Goal: Complete application form

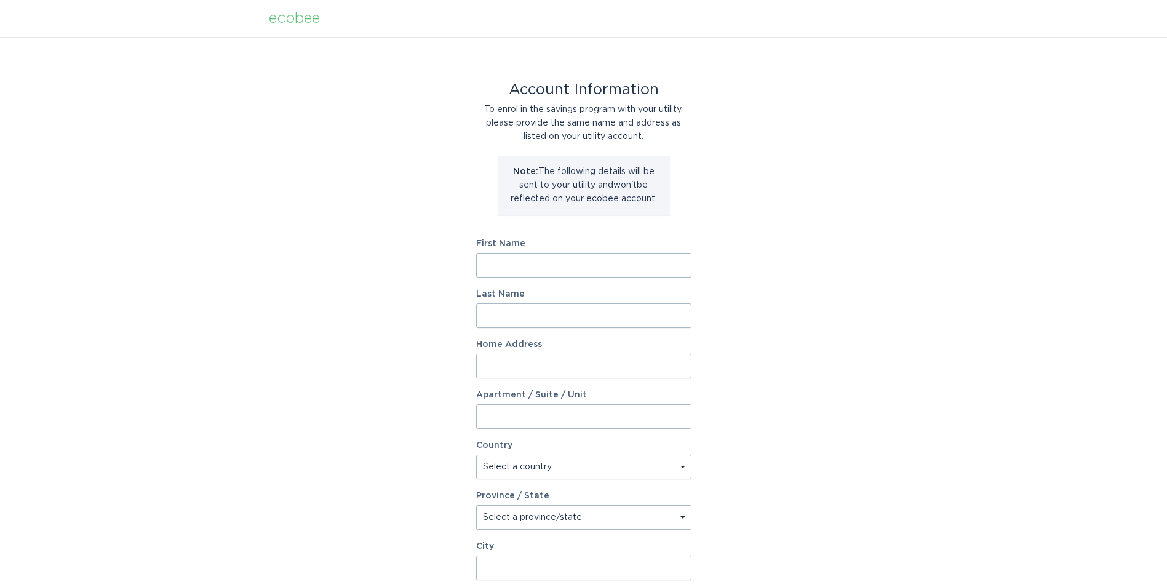
click at [525, 266] on input "First Name" at bounding box center [583, 265] width 215 height 25
type input "[PERSON_NAME]"
type input "Awe"
type input "[STREET_ADDRESS]"
select select "US"
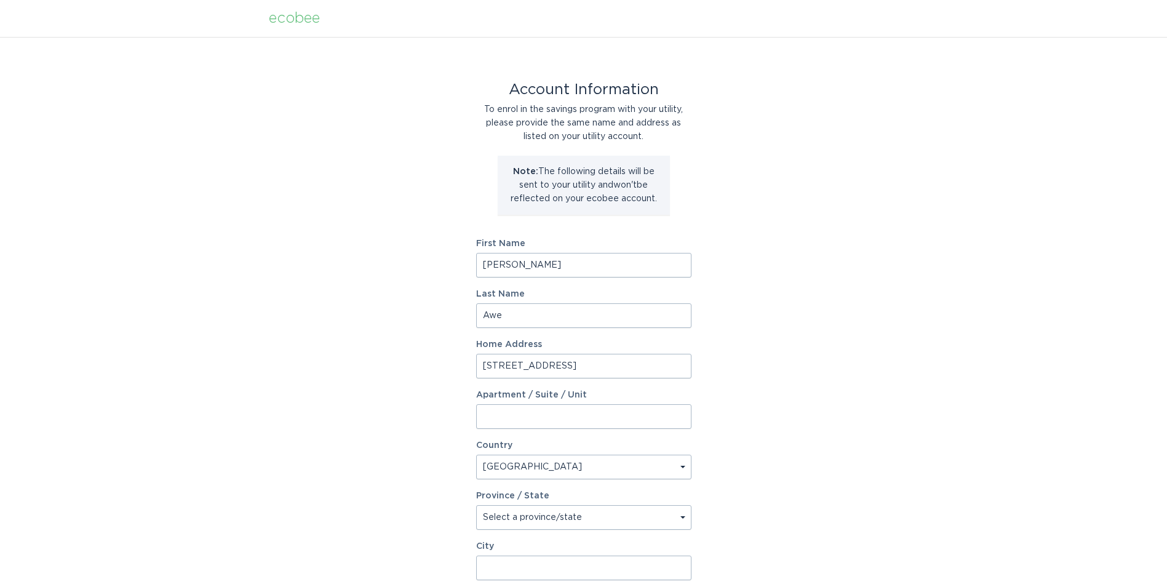
type input "Jacksonville"
type input "28540"
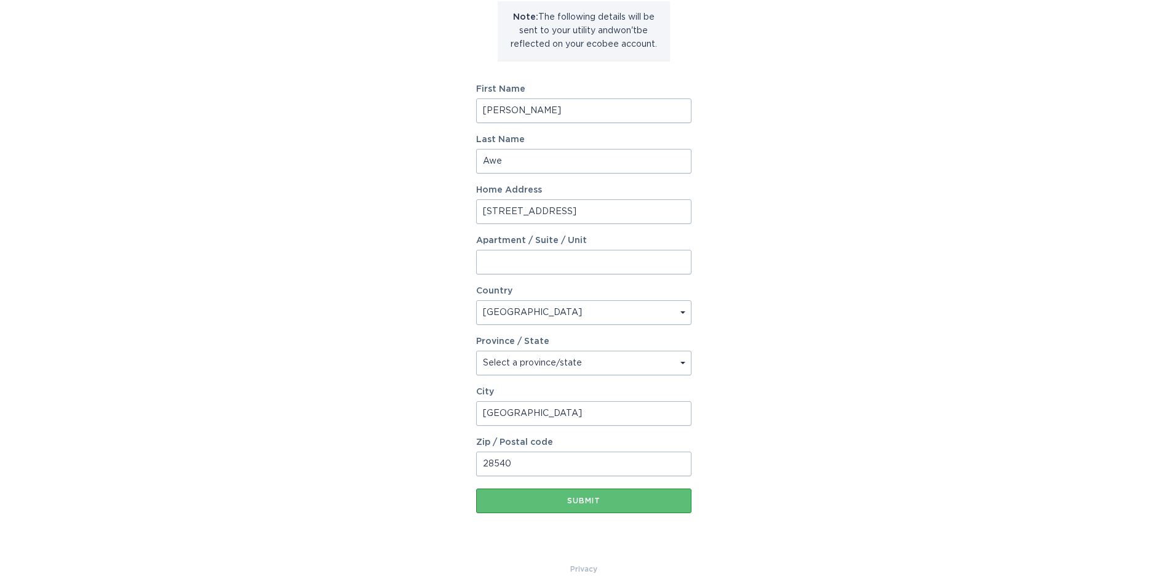
scroll to position [162, 0]
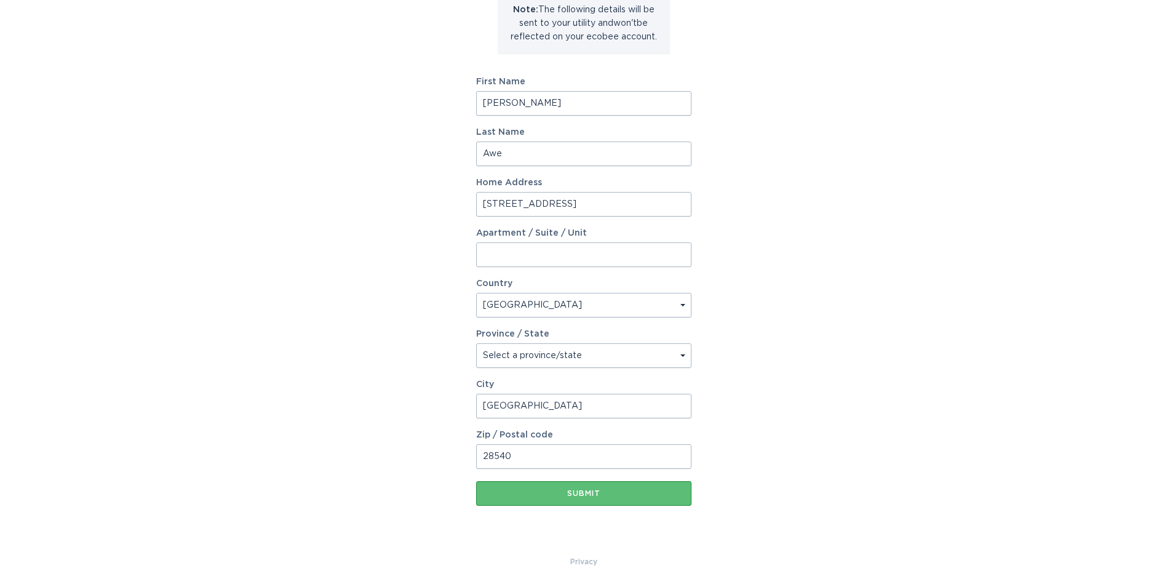
click at [637, 356] on select "Select a province/state Alabama Alaska American Samoa Arizona Arkansas Californ…" at bounding box center [583, 355] width 215 height 25
select select "NC"
click at [476, 343] on select "Select a province/state Alabama Alaska American Samoa Arizona Arkansas Californ…" at bounding box center [583, 355] width 215 height 25
click at [846, 304] on div "Account Information To enrol in the savings program with your utility, please p…" at bounding box center [583, 215] width 1167 height 680
click at [585, 491] on div "Submit" at bounding box center [583, 492] width 203 height 7
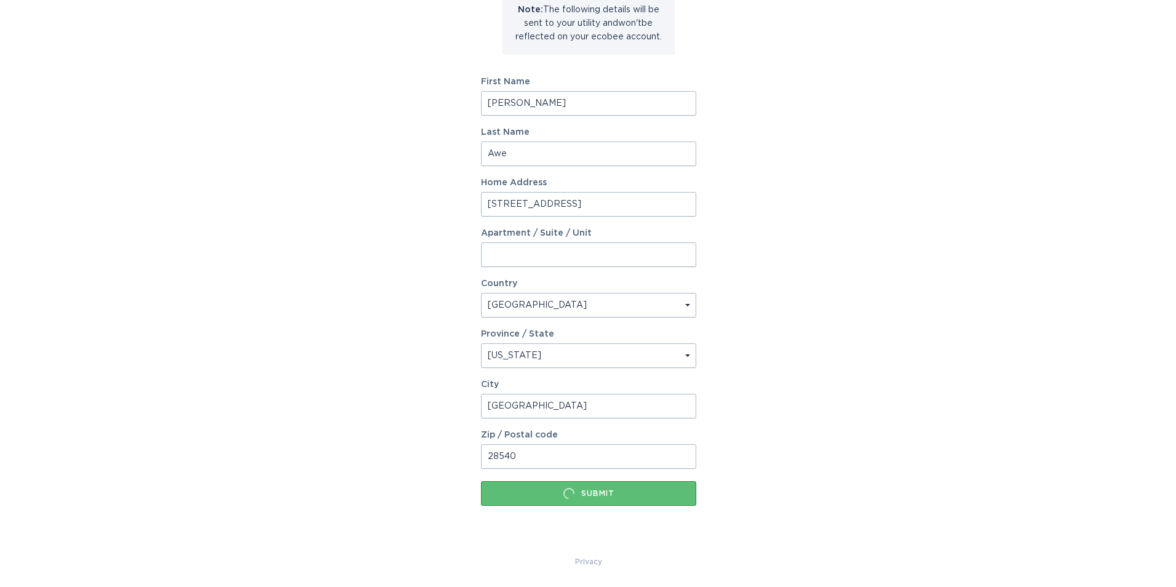
scroll to position [0, 0]
